Goal: Transaction & Acquisition: Obtain resource

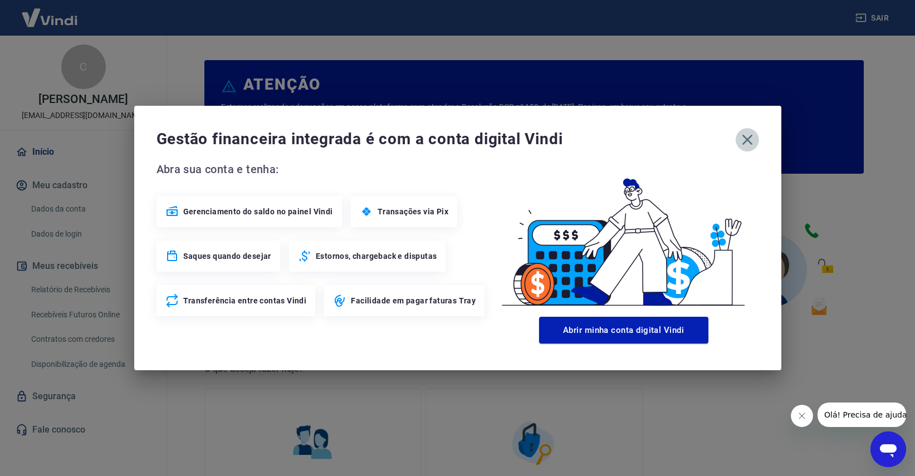
click at [747, 146] on icon "button" at bounding box center [748, 140] width 18 height 18
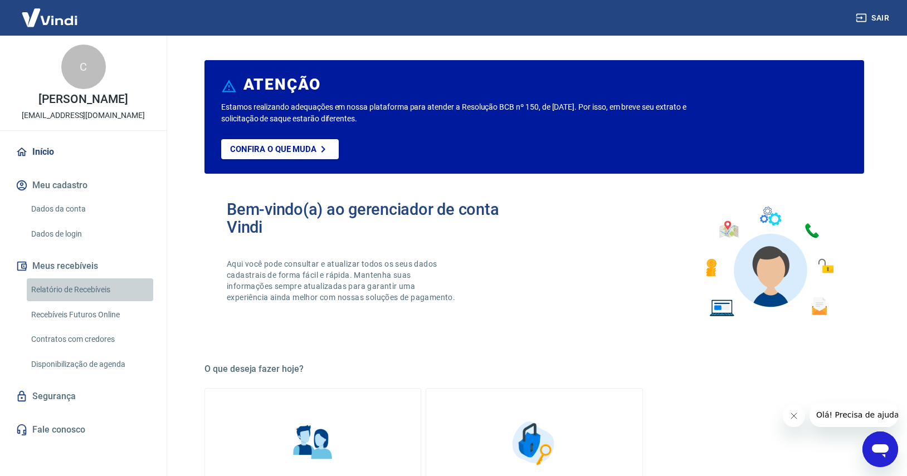
click at [54, 301] on link "Relatório de Recebíveis" at bounding box center [90, 290] width 126 height 23
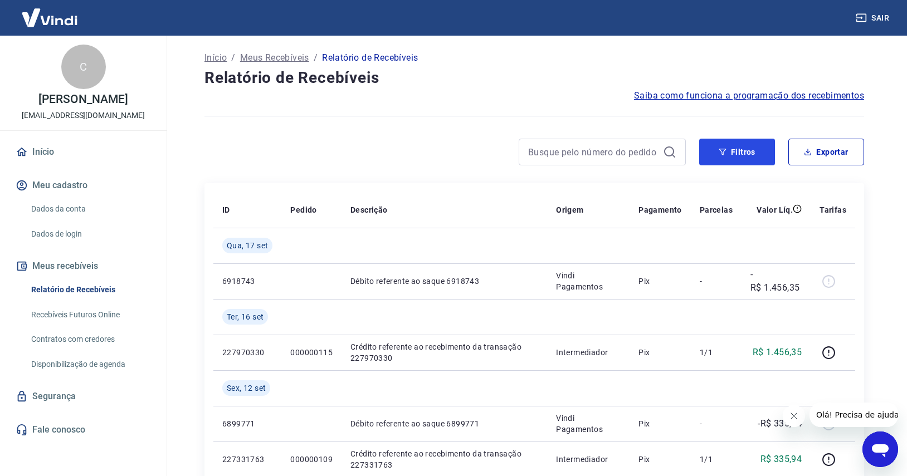
click at [710, 163] on button "Filtros" at bounding box center [737, 152] width 76 height 27
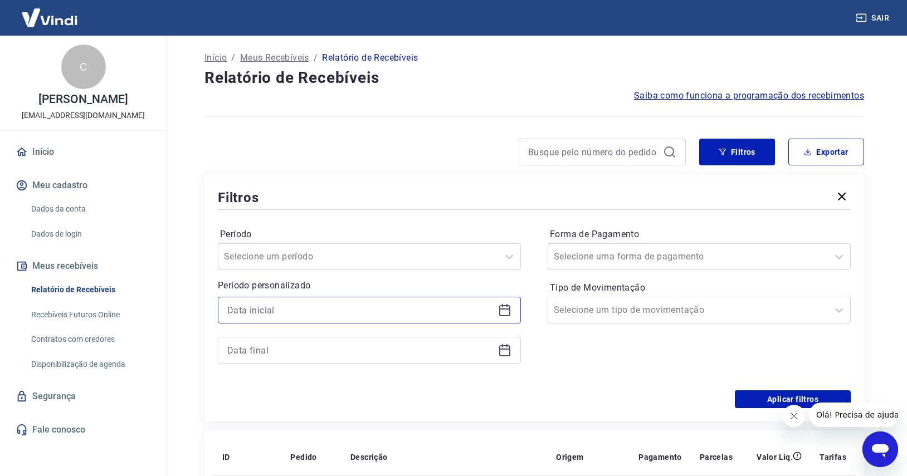
click at [252, 306] on input at bounding box center [360, 310] width 266 height 17
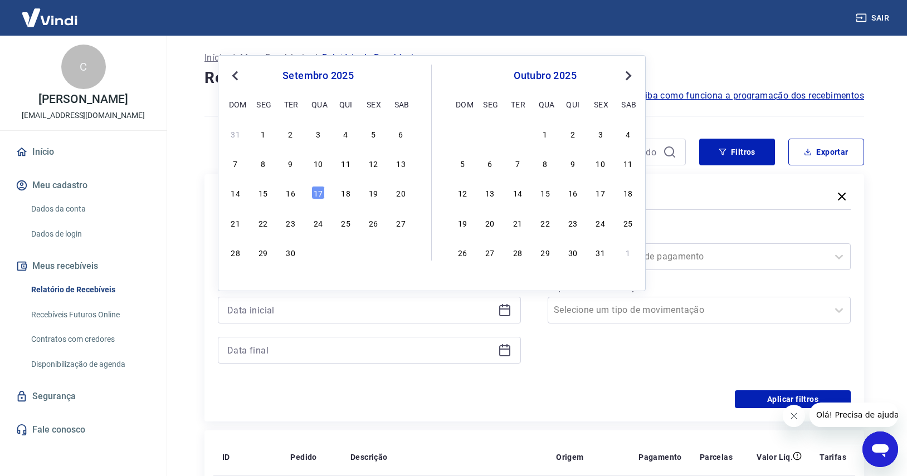
click at [267, 133] on div "1" at bounding box center [262, 133] width 13 height 13
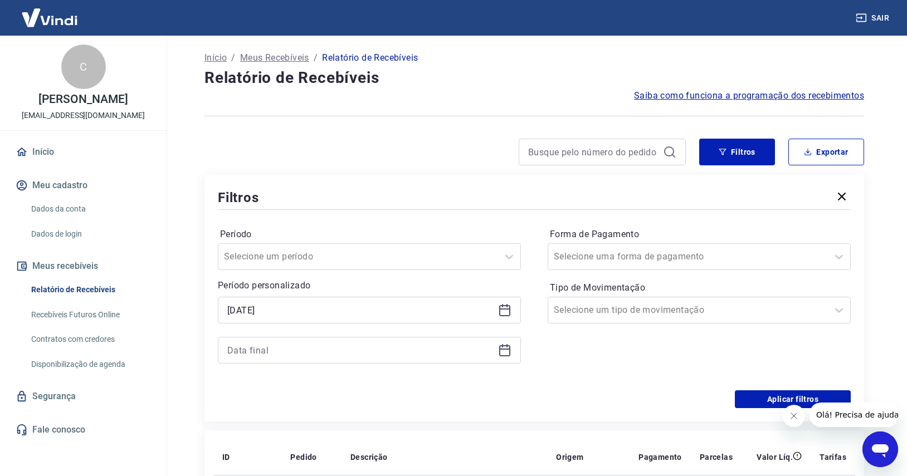
type input "[DATE]"
click at [506, 352] on icon at bounding box center [504, 350] width 13 height 13
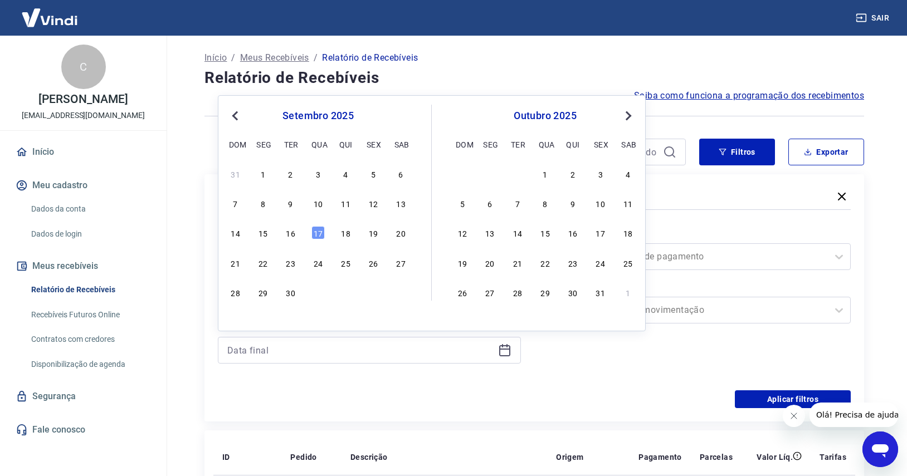
click at [265, 233] on div "15" at bounding box center [262, 232] width 13 height 13
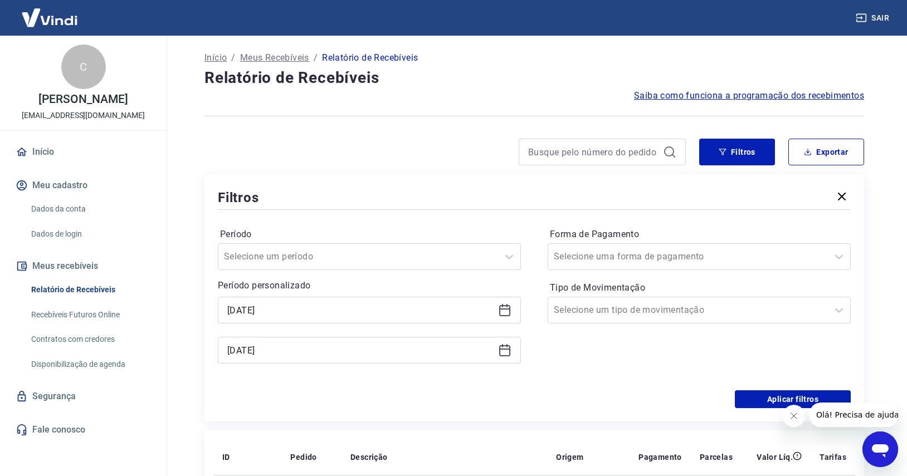
type input "[DATE]"
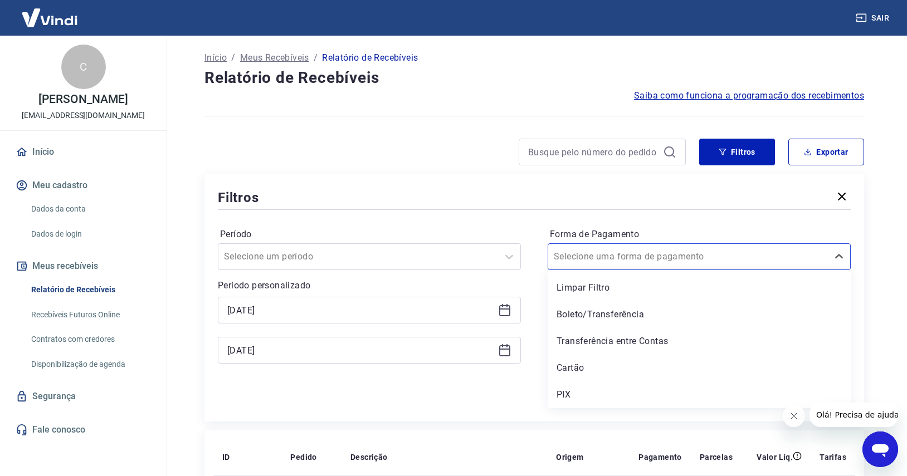
click at [630, 260] on input "Forma de Pagamento" at bounding box center [610, 256] width 113 height 13
click at [580, 367] on div "Cartão" at bounding box center [699, 368] width 303 height 22
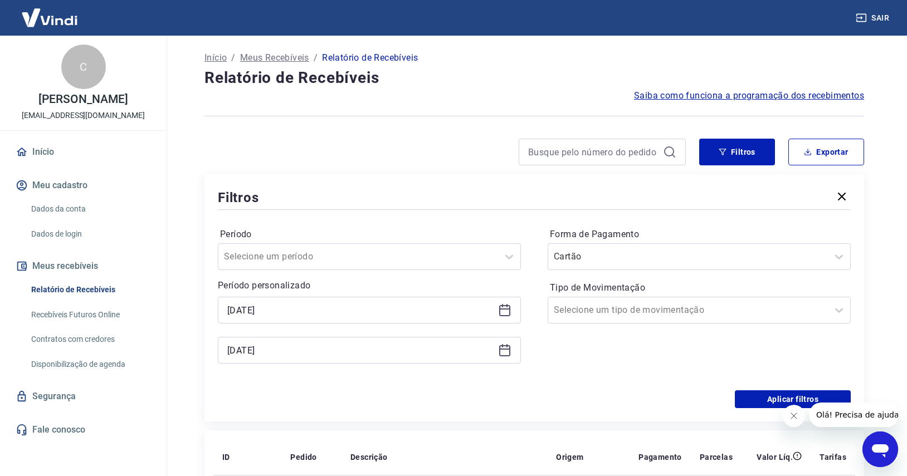
click at [609, 264] on div at bounding box center [688, 257] width 269 height 16
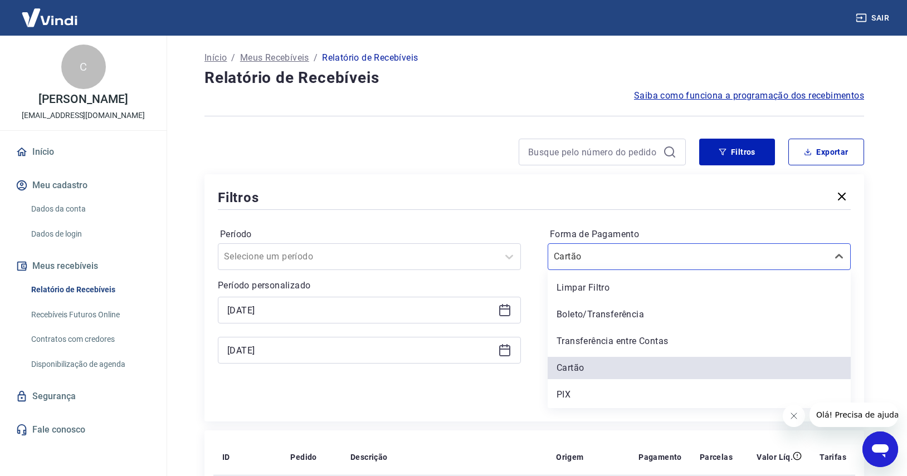
click at [649, 221] on div "Período Selecione um período Período personalizado Selected date: [DATE] [DATE]…" at bounding box center [534, 301] width 633 height 178
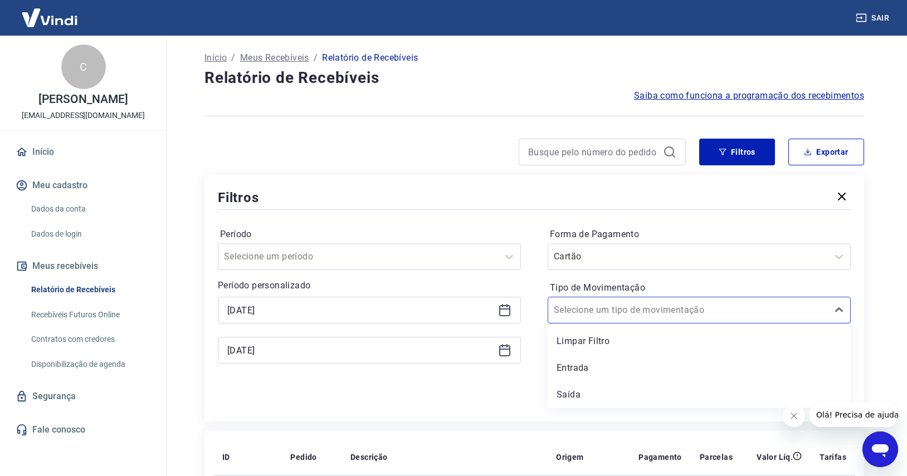
click at [583, 307] on input "Tipo de Movimentação" at bounding box center [610, 310] width 113 height 13
click at [568, 373] on div "Entrada" at bounding box center [699, 368] width 303 height 22
click at [446, 262] on div at bounding box center [358, 257] width 269 height 16
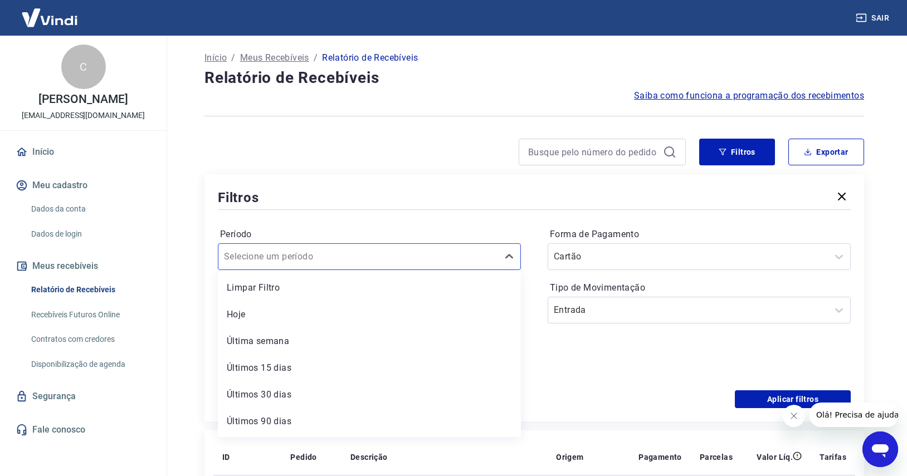
click at [446, 262] on div at bounding box center [358, 257] width 269 height 16
click at [302, 259] on input "Período" at bounding box center [280, 256] width 113 height 13
click at [513, 254] on icon at bounding box center [509, 256] width 13 height 13
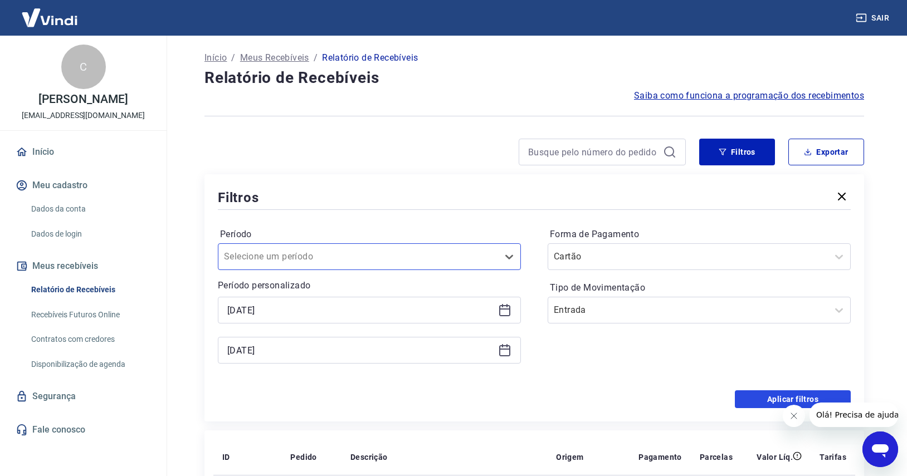
click at [755, 398] on button "Aplicar filtros" at bounding box center [793, 400] width 116 height 18
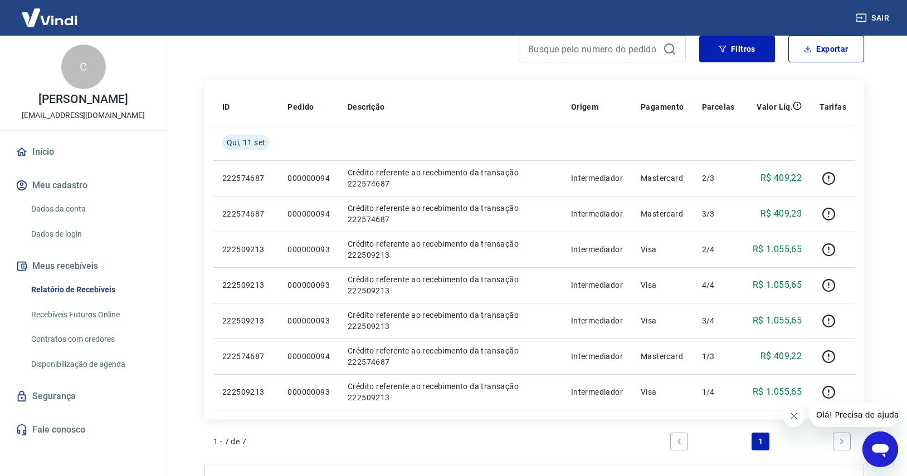
scroll to position [148, 0]
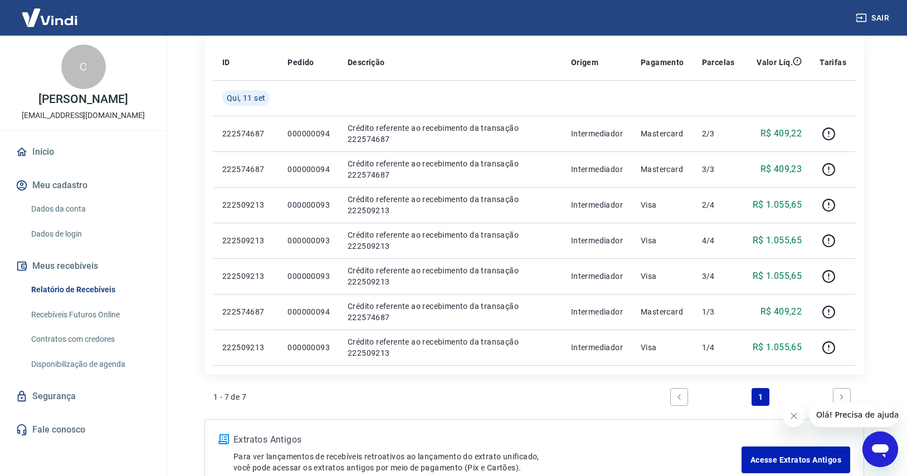
click at [138, 234] on link "Dados de login" at bounding box center [90, 234] width 126 height 23
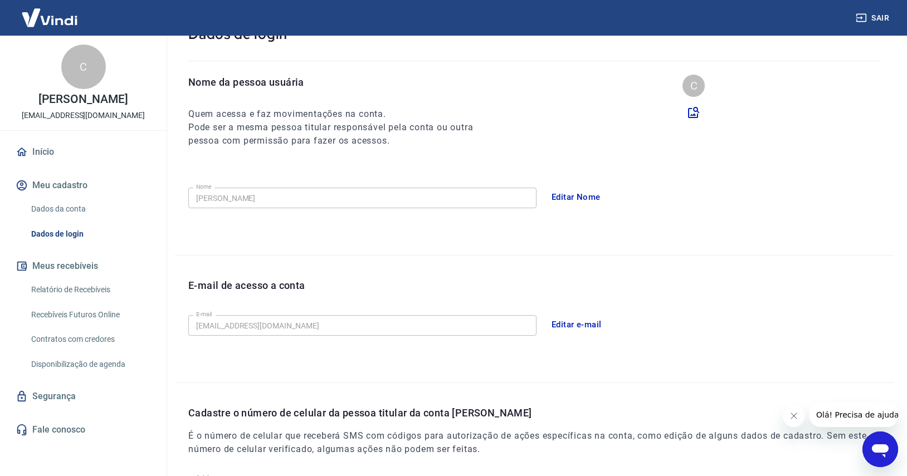
scroll to position [118, 0]
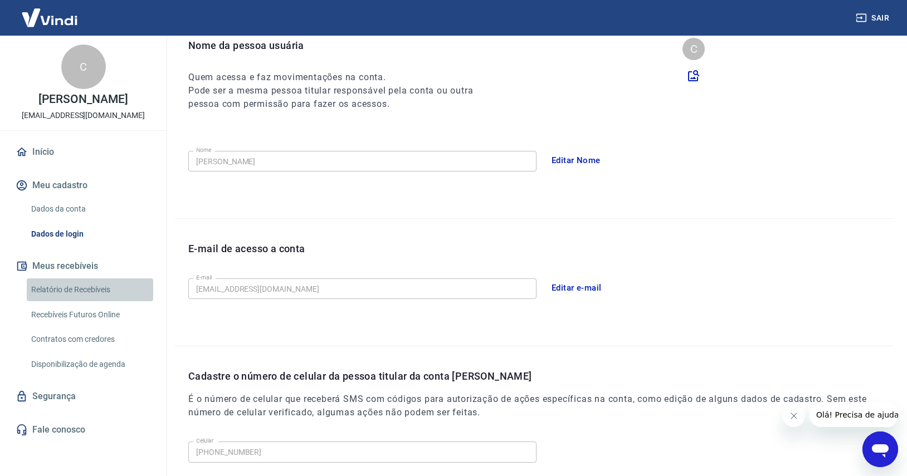
click at [104, 301] on link "Relatório de Recebíveis" at bounding box center [90, 290] width 126 height 23
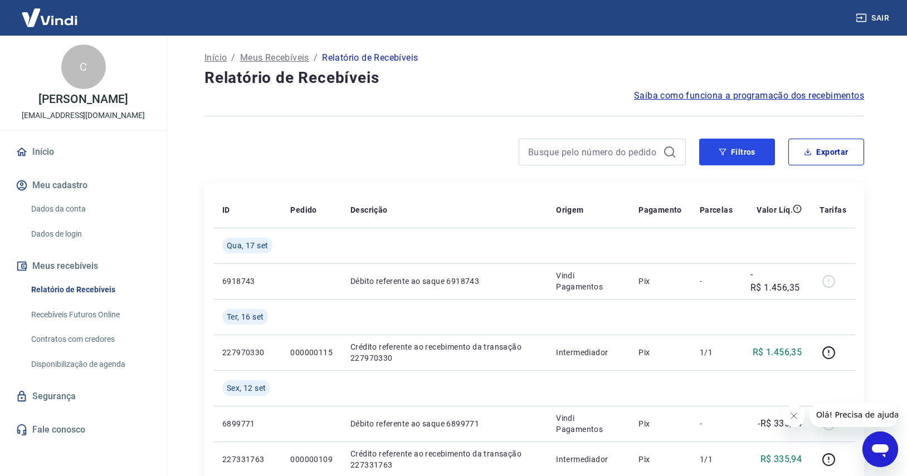
click at [744, 153] on button "Filtros" at bounding box center [737, 152] width 76 height 27
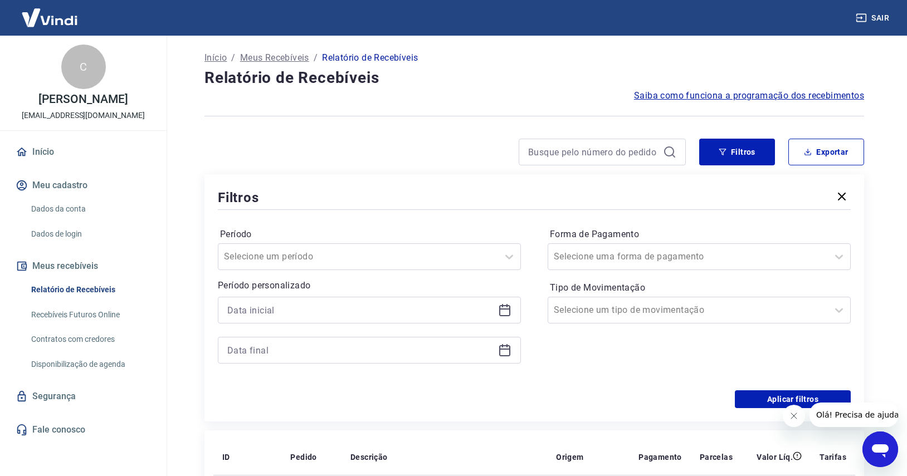
click at [505, 310] on icon at bounding box center [504, 310] width 13 height 13
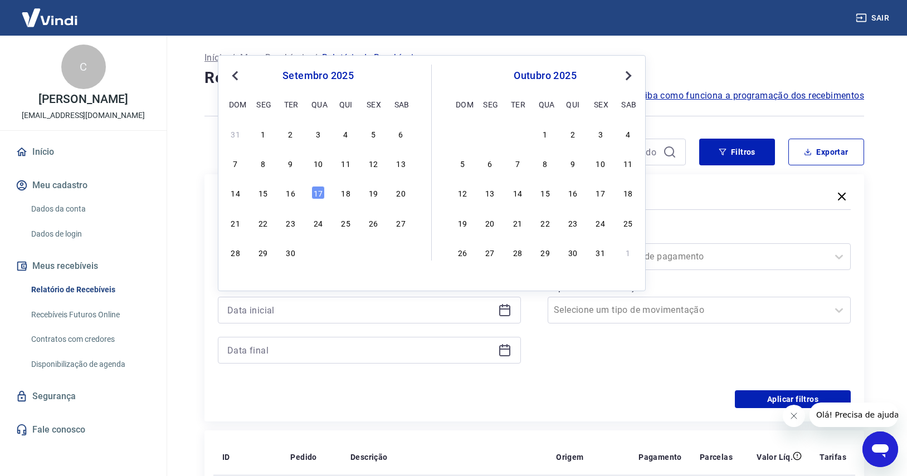
click at [538, 136] on div "1 2 3 4" at bounding box center [545, 133] width 182 height 16
click at [540, 135] on div "1" at bounding box center [545, 133] width 13 height 13
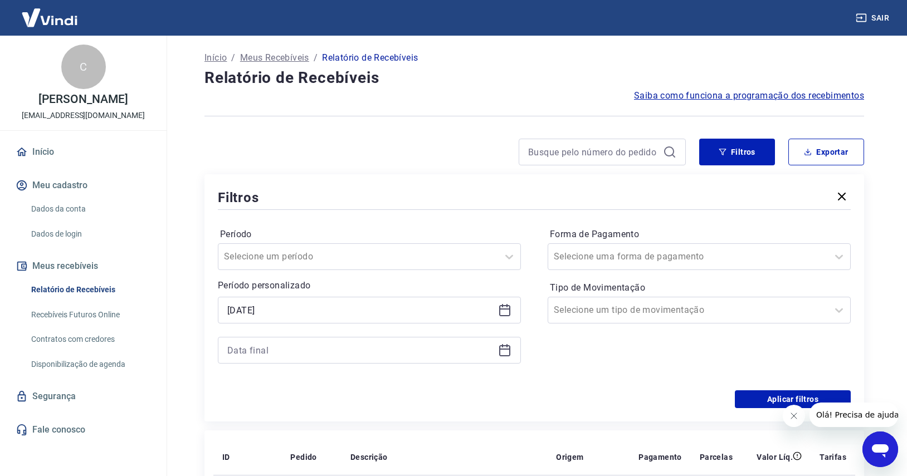
type input "[DATE]"
click at [500, 353] on icon at bounding box center [504, 350] width 11 height 11
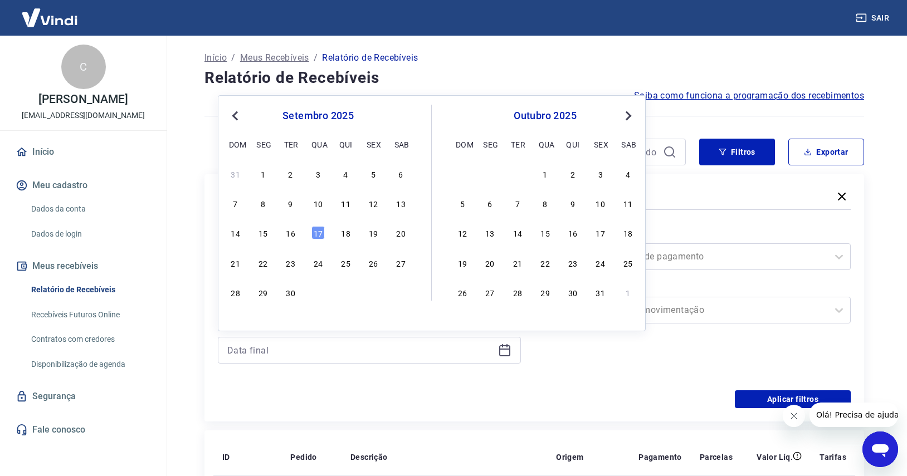
click at [294, 236] on div "16" at bounding box center [290, 232] width 13 height 13
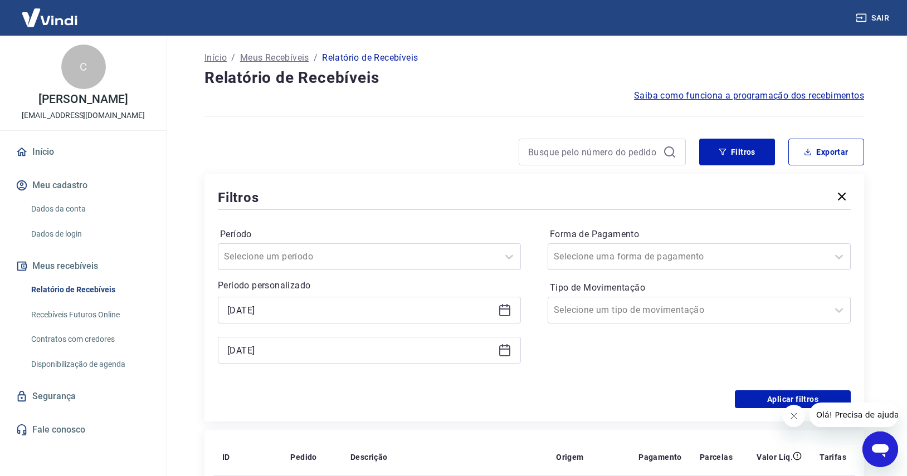
type input "[DATE]"
click at [508, 306] on icon at bounding box center [504, 310] width 11 height 11
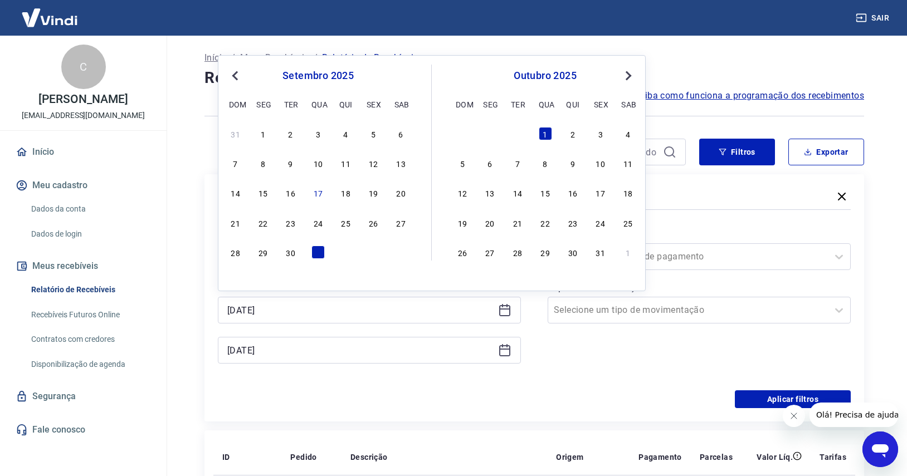
click at [264, 134] on div "1" at bounding box center [262, 133] width 13 height 13
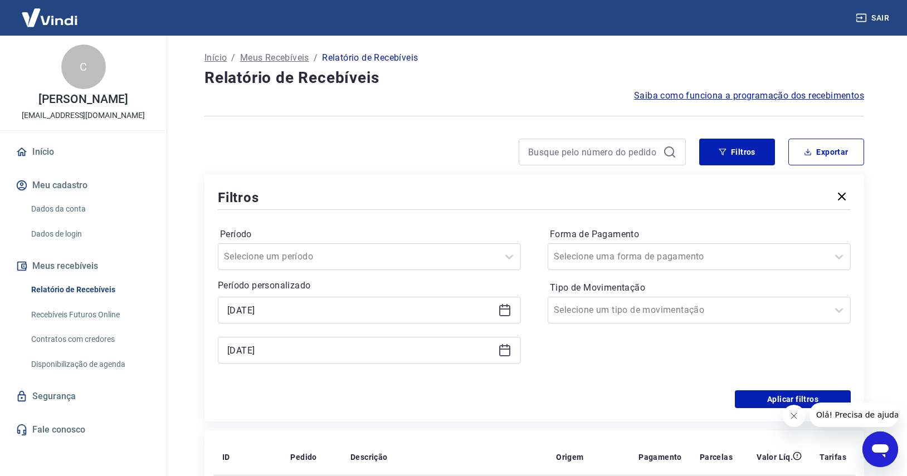
type input "[DATE]"
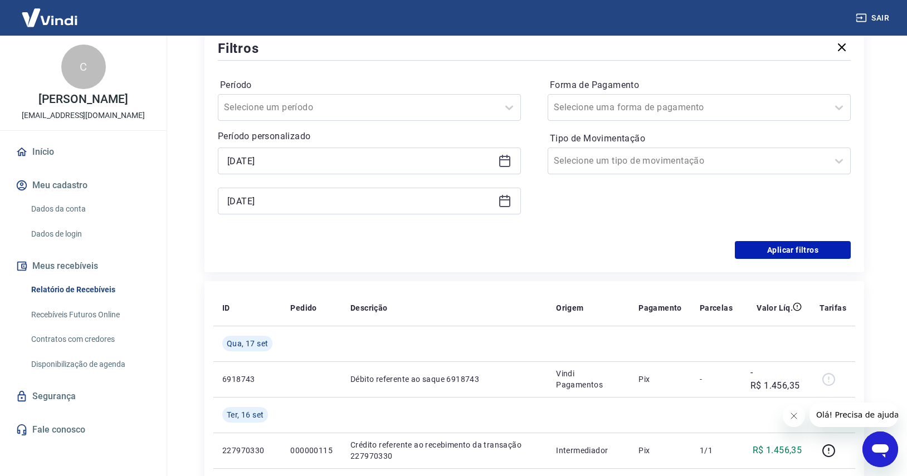
scroll to position [118, 0]
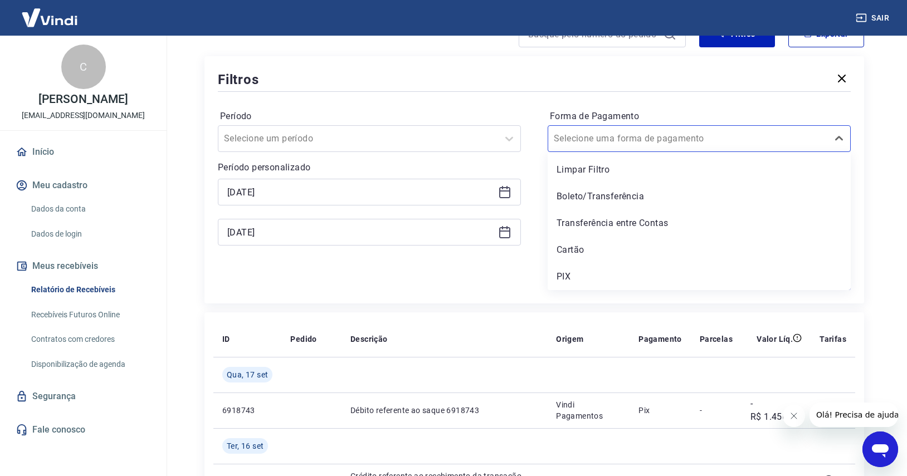
click at [616, 142] on input "Forma de Pagamento" at bounding box center [610, 138] width 113 height 13
click at [622, 142] on input "Forma de Pagamento" at bounding box center [610, 138] width 113 height 13
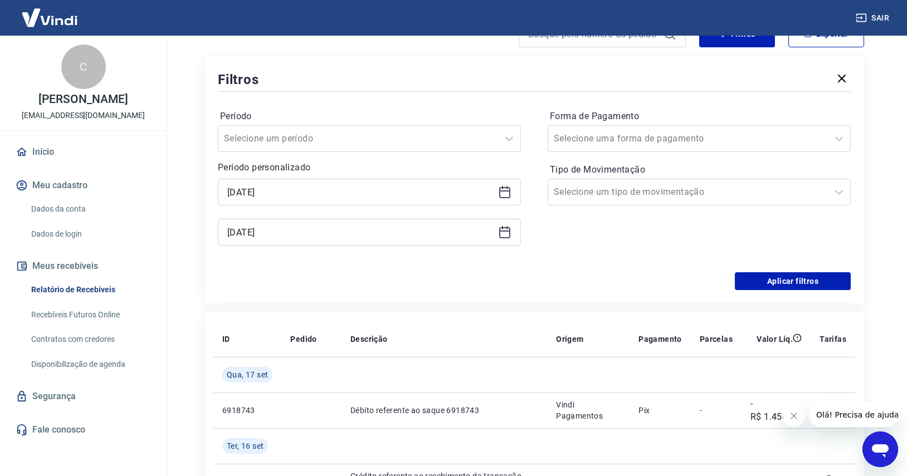
click at [467, 277] on div "Aplicar filtros" at bounding box center [534, 281] width 633 height 18
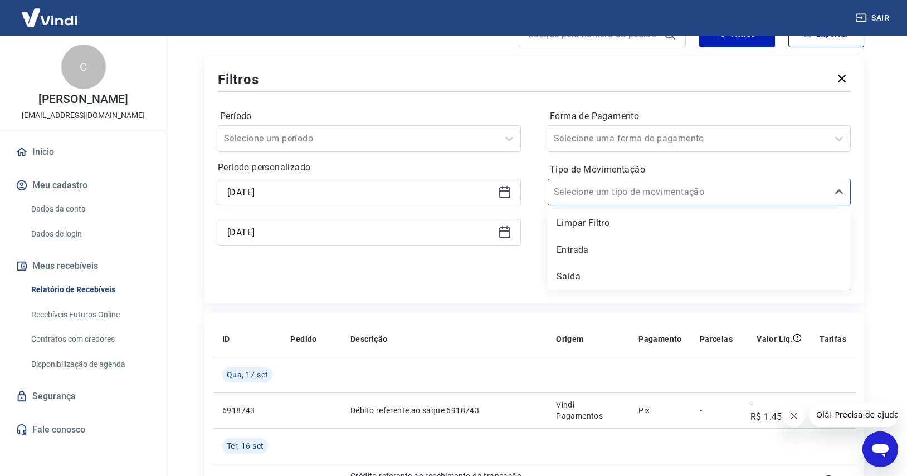
click at [642, 196] on input "Tipo de Movimentação" at bounding box center [610, 192] width 113 height 13
click at [589, 280] on div "Saída" at bounding box center [699, 277] width 303 height 22
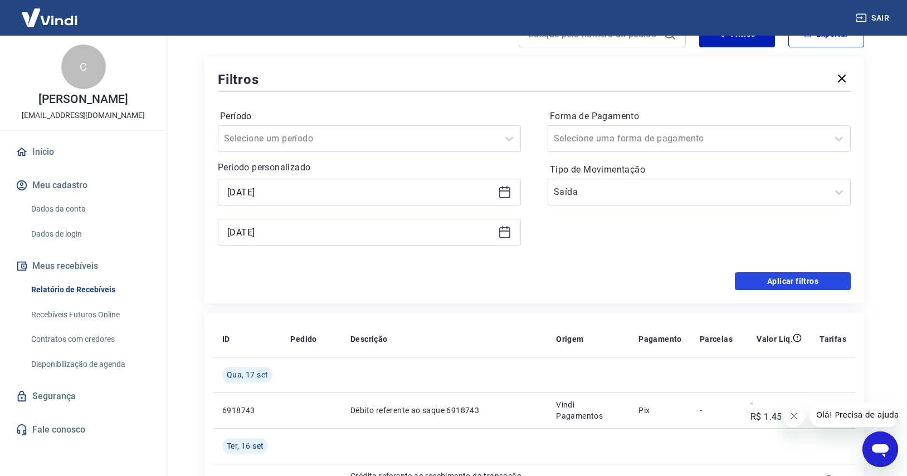
click at [810, 285] on button "Aplicar filtros" at bounding box center [793, 281] width 116 height 18
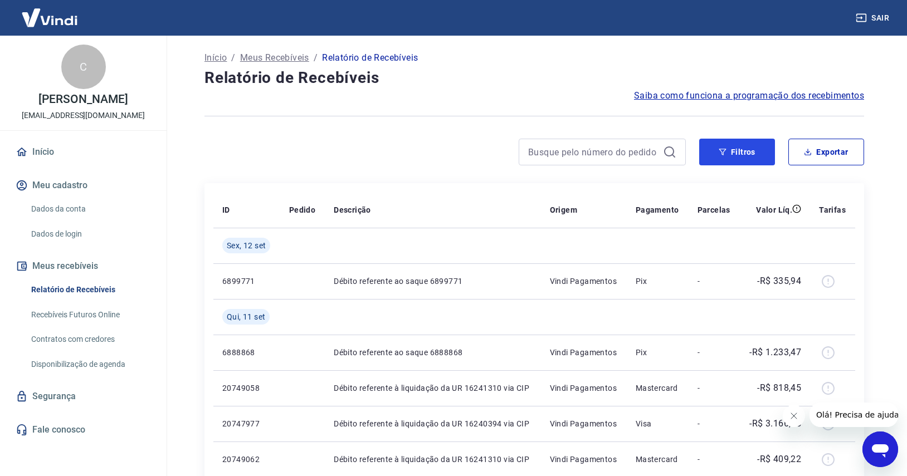
click at [743, 159] on button "Filtros" at bounding box center [737, 152] width 76 height 27
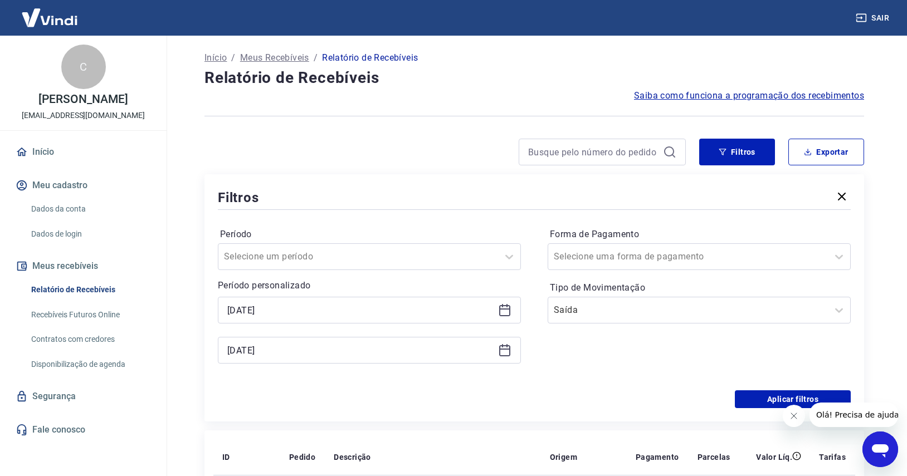
click at [617, 305] on input "Tipo de Movimentação" at bounding box center [610, 310] width 113 height 13
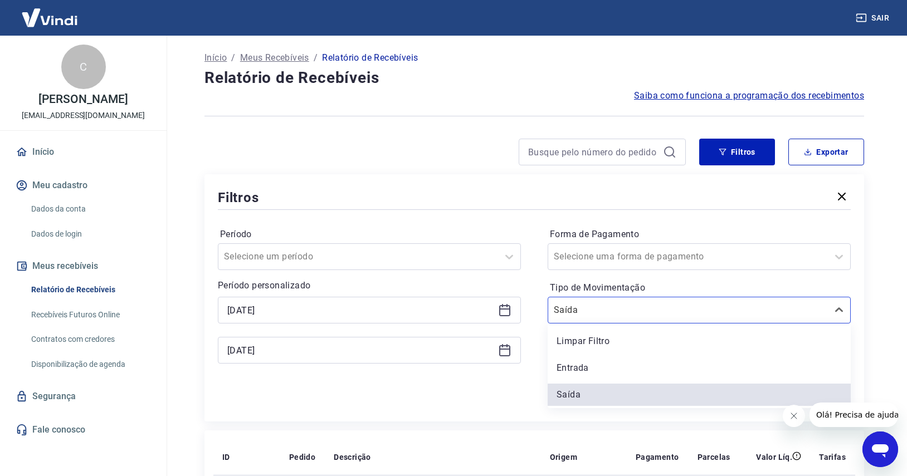
click at [587, 373] on div "Entrada" at bounding box center [699, 368] width 303 height 22
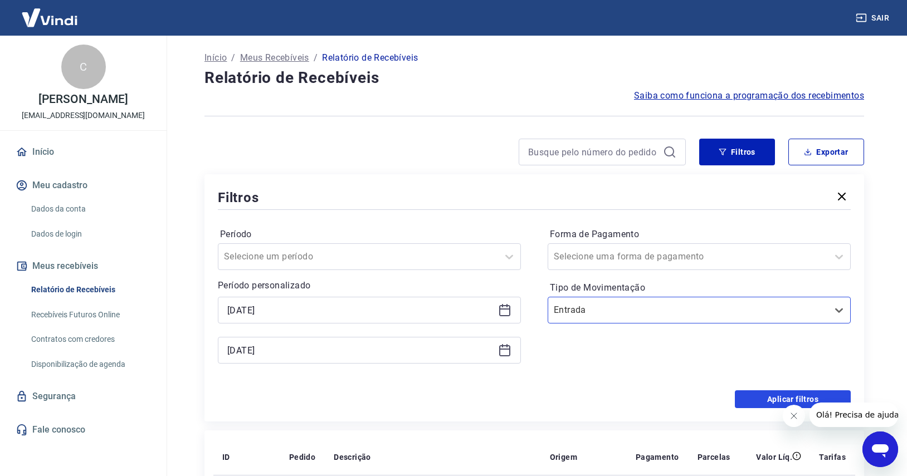
click at [747, 401] on button "Aplicar filtros" at bounding box center [793, 400] width 116 height 18
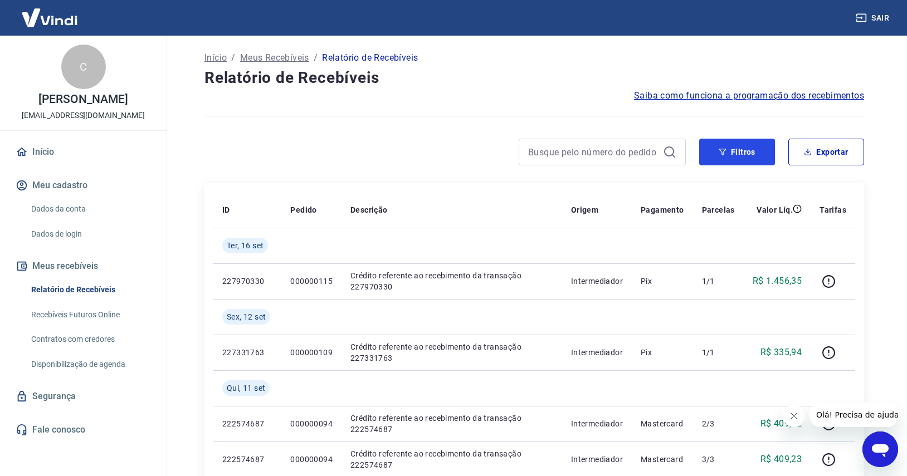
click at [752, 143] on button "Filtros" at bounding box center [737, 152] width 76 height 27
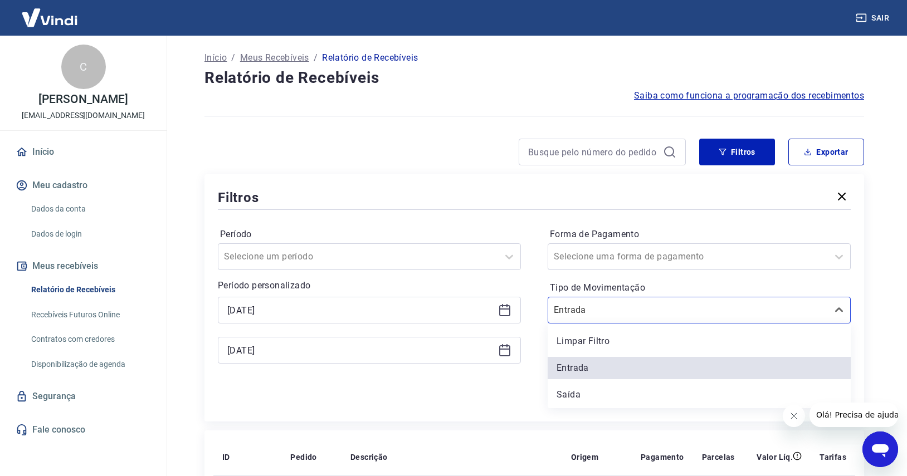
click at [614, 305] on input "Tipo de Movimentação" at bounding box center [610, 310] width 113 height 13
click at [597, 337] on div "Limpar Filtro" at bounding box center [699, 341] width 303 height 22
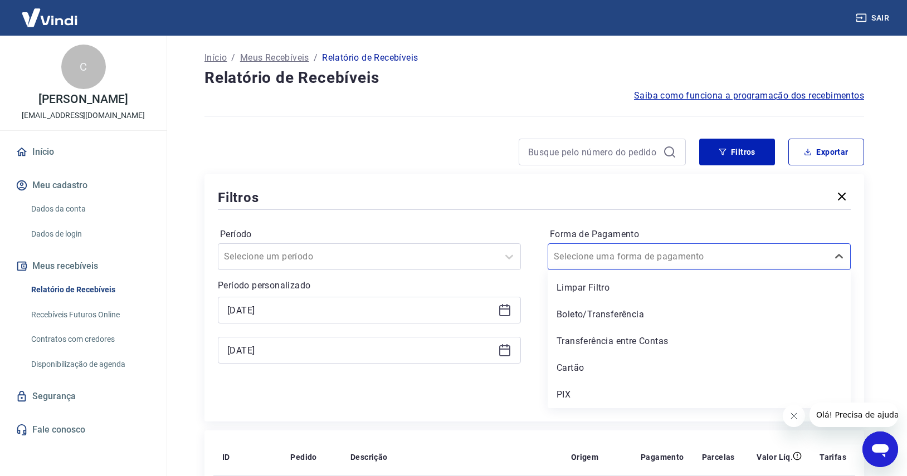
click at [599, 263] on input "Forma de Pagamento" at bounding box center [610, 256] width 113 height 13
click at [578, 363] on div "Cartão" at bounding box center [699, 368] width 303 height 22
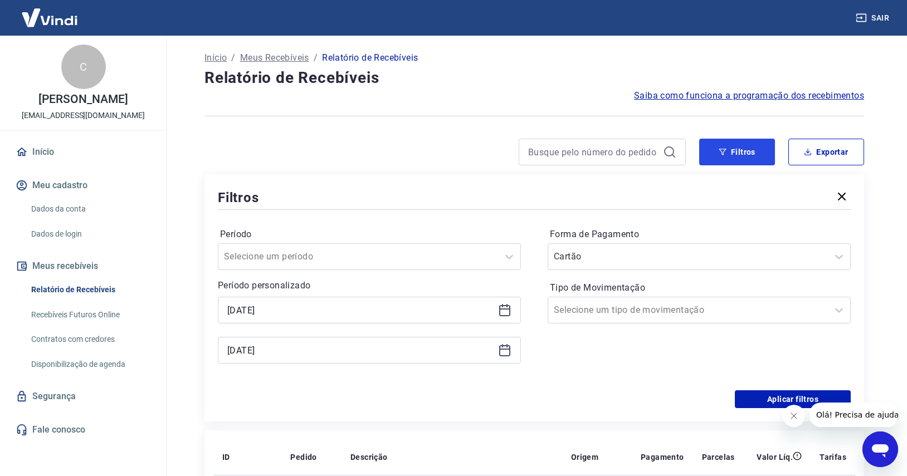
click at [719, 162] on button "Filtros" at bounding box center [737, 152] width 76 height 27
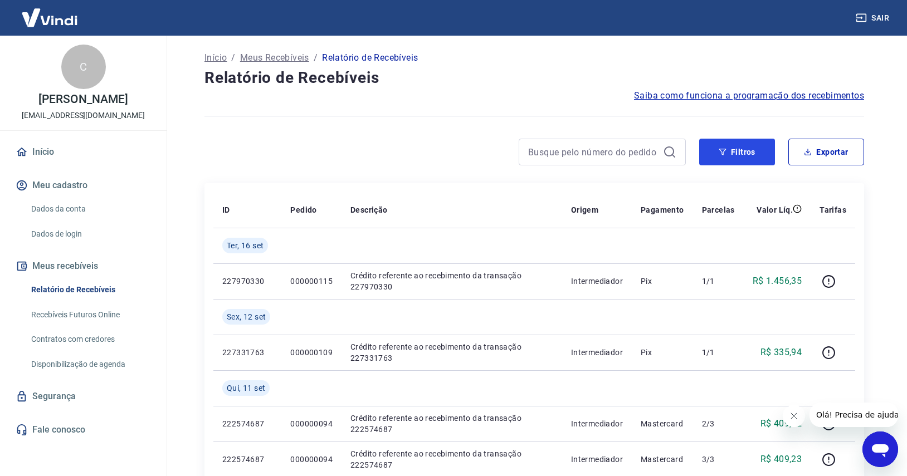
click at [705, 157] on button "Filtros" at bounding box center [737, 152] width 76 height 27
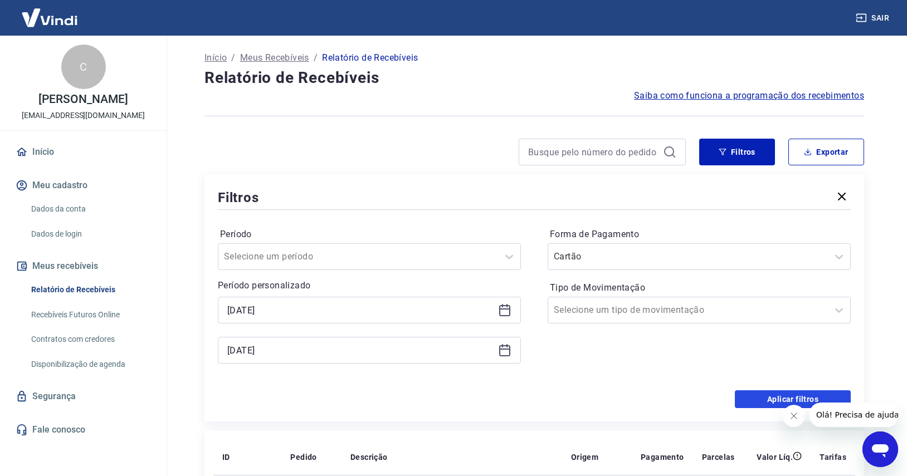
click at [766, 399] on button "Aplicar filtros" at bounding box center [793, 400] width 116 height 18
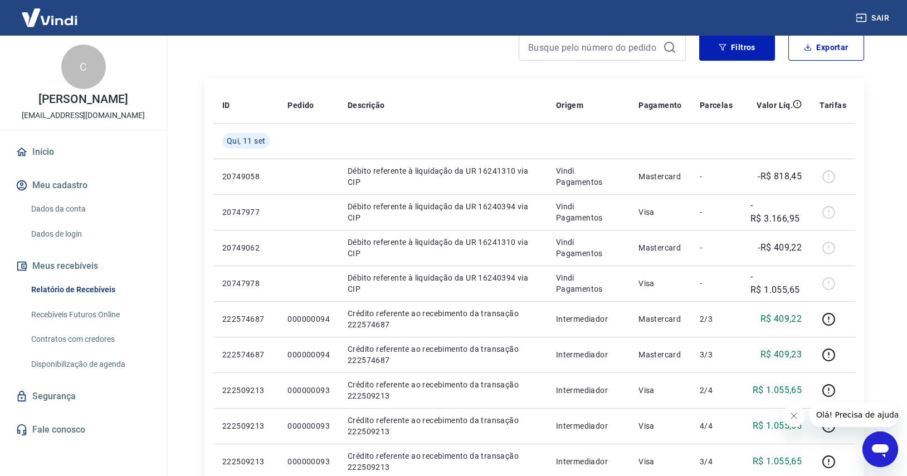
scroll to position [67, 0]
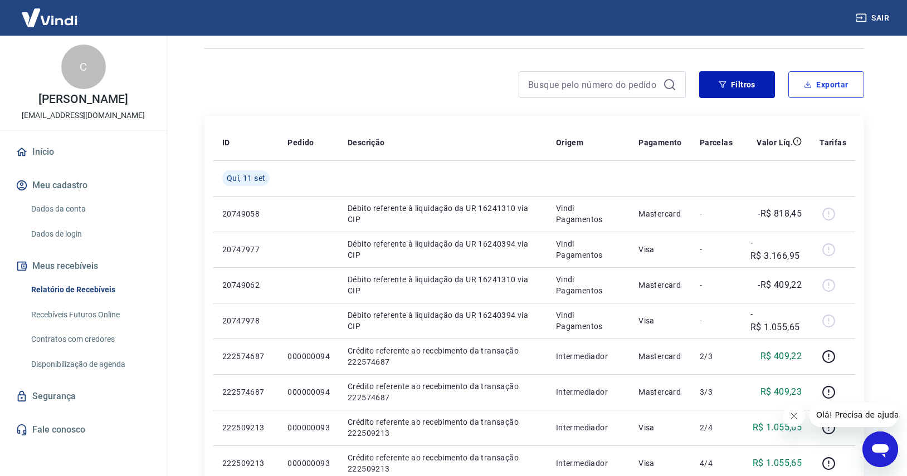
click at [858, 91] on button "Exportar" at bounding box center [826, 84] width 76 height 27
type input "[DATE]"
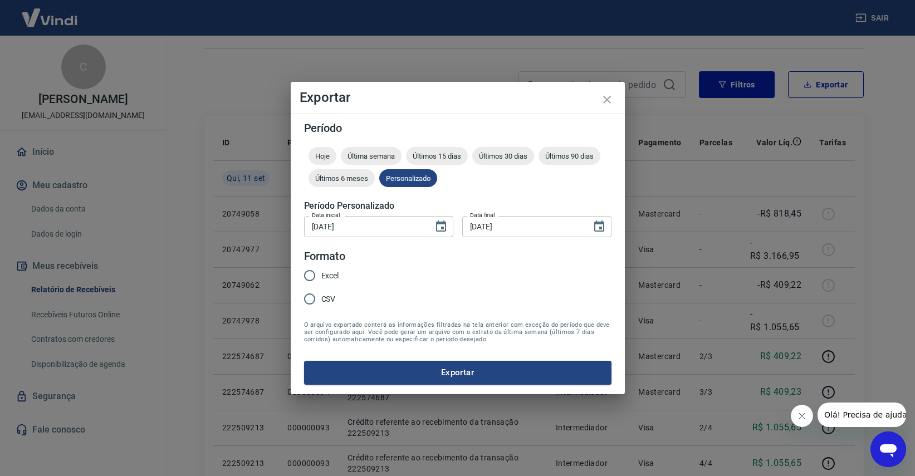
click at [311, 276] on input "Excel" at bounding box center [309, 275] width 23 height 23
radio input "true"
click at [395, 366] on button "Exportar" at bounding box center [458, 372] width 308 height 23
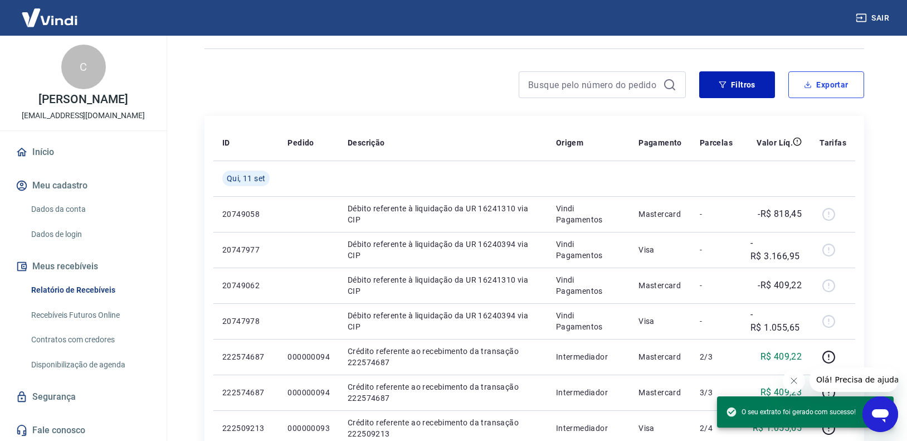
click at [810, 87] on icon "button" at bounding box center [808, 86] width 7 height 3
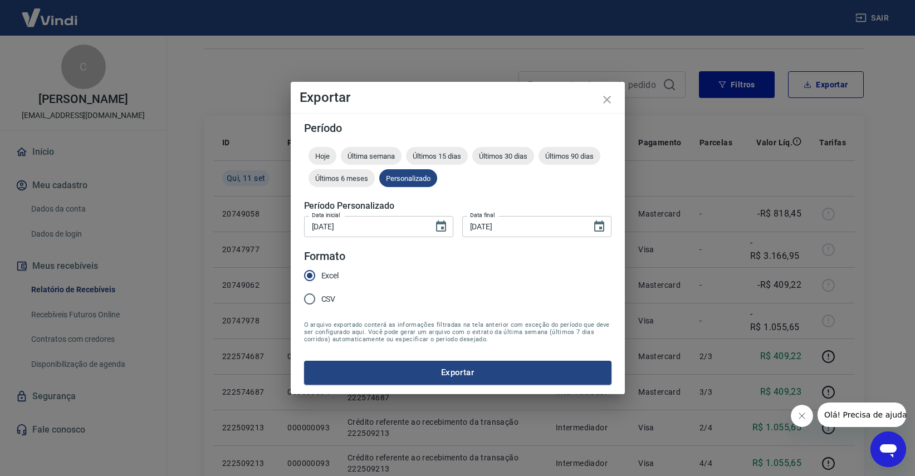
click at [335, 296] on span "CSV" at bounding box center [328, 300] width 14 height 12
click at [321, 296] on input "CSV" at bounding box center [309, 299] width 23 height 23
radio input "true"
click at [362, 384] on button "Exportar" at bounding box center [458, 372] width 308 height 23
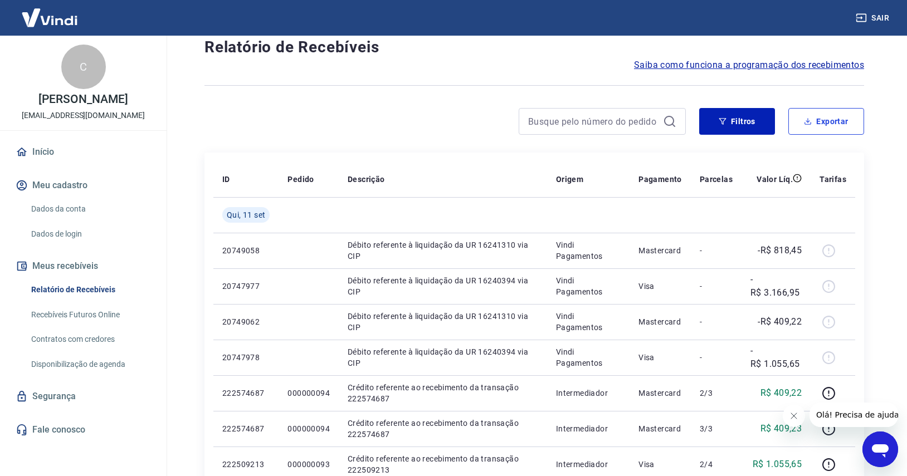
scroll to position [0, 0]
